Goal: Task Accomplishment & Management: Complete application form

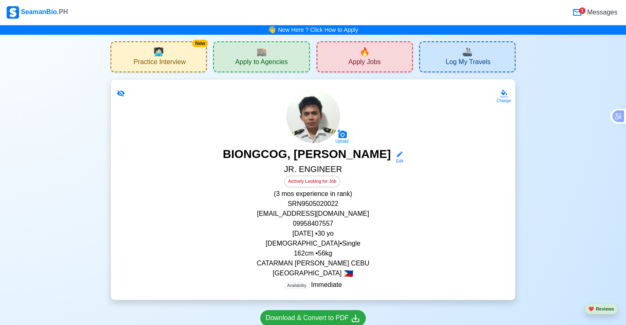
click at [278, 59] on span "Apply to Agencies" at bounding box center [261, 63] width 53 height 10
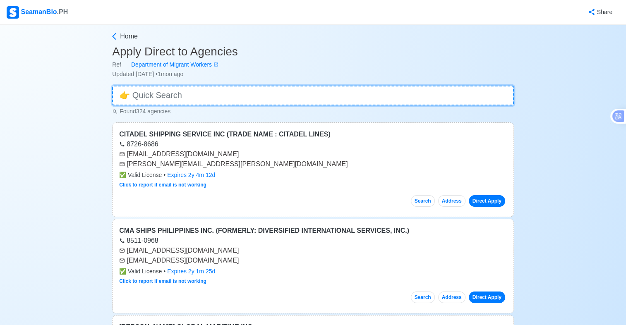
click at [263, 97] on input at bounding box center [313, 96] width 402 height 20
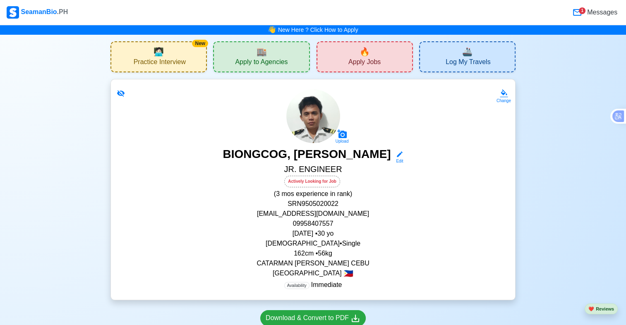
click at [350, 55] on div "🔥 Apply Jobs" at bounding box center [364, 56] width 96 height 31
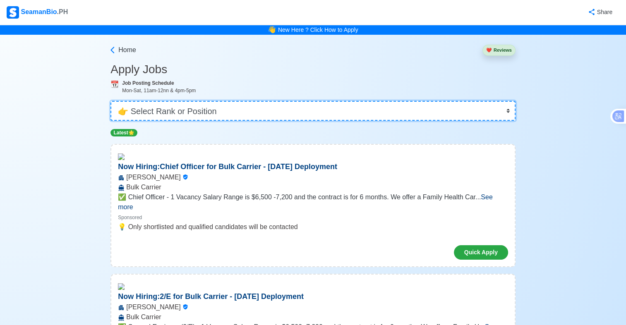
click at [367, 110] on select "👉 Select Rank or Position Master Chief Officer 2nd Officer 3rd Officer Junior O…" at bounding box center [312, 111] width 405 height 20
select select "Oiler"
click at [111, 101] on select "👉 Select Rank or Position Master Chief Officer 2nd Officer 3rd Officer Junior O…" at bounding box center [312, 111] width 405 height 20
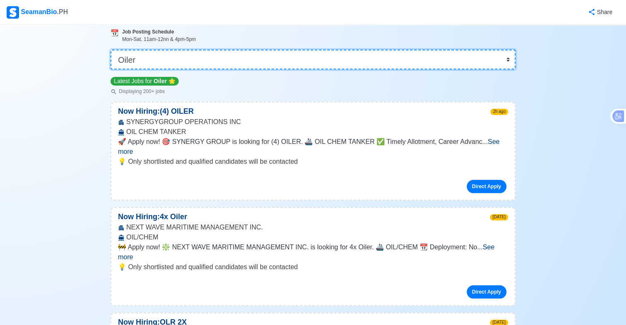
scroll to position [151, 0]
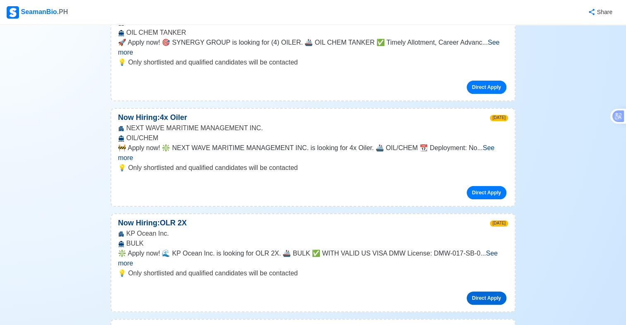
click at [491, 292] on link "Direct Apply" at bounding box center [487, 298] width 40 height 13
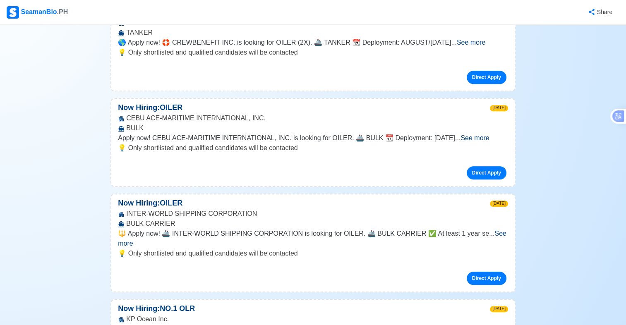
scroll to position [668, 0]
click at [480, 271] on link "Direct Apply" at bounding box center [487, 277] width 40 height 13
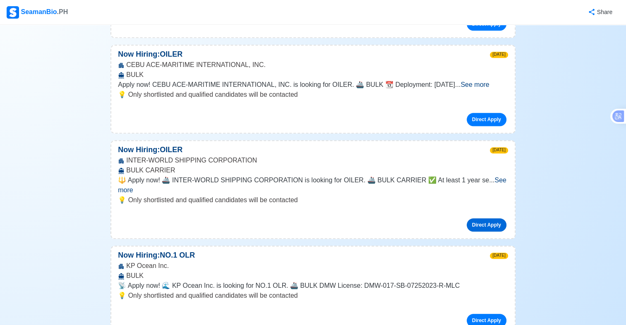
scroll to position [722, 0]
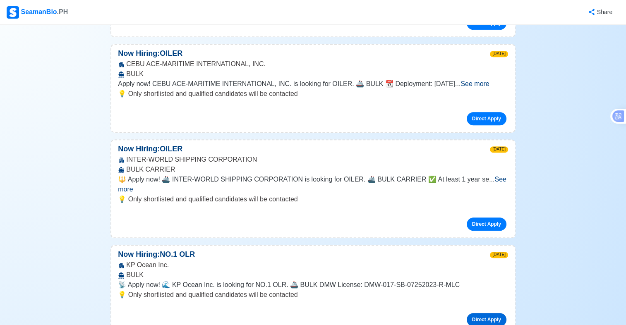
click at [487, 313] on link "Direct Apply" at bounding box center [487, 319] width 40 height 13
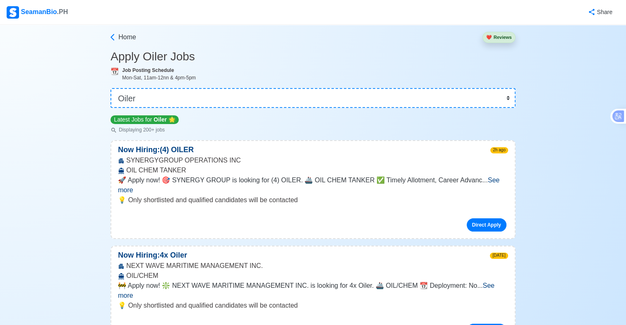
scroll to position [0, 0]
